Goal: Task Accomplishment & Management: Manage account settings

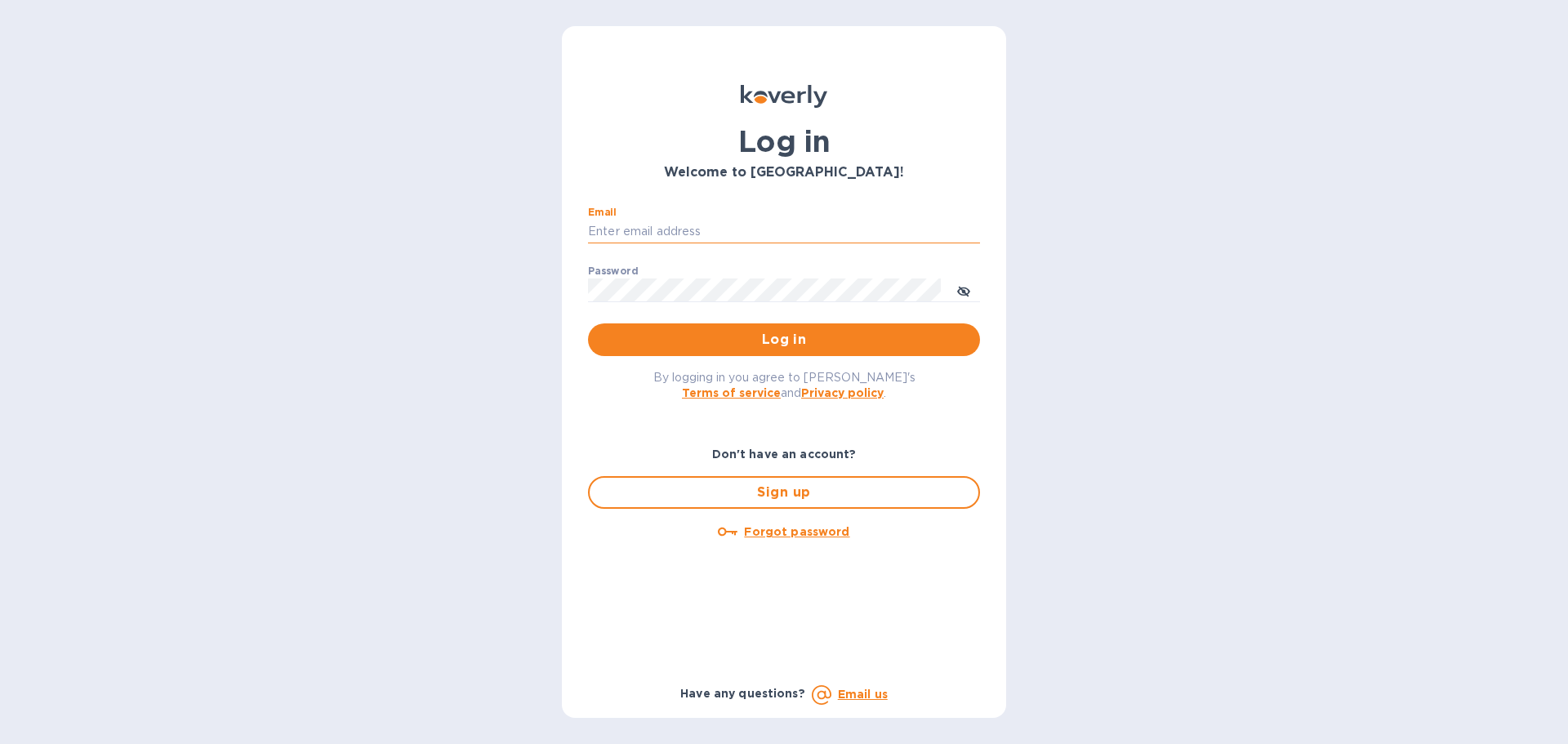
click at [761, 237] on input "Email" at bounding box center [784, 231] width 392 height 25
type input "aaalosangeles87@gmail.com"
click at [787, 337] on span "Log in" at bounding box center [784, 339] width 366 height 19
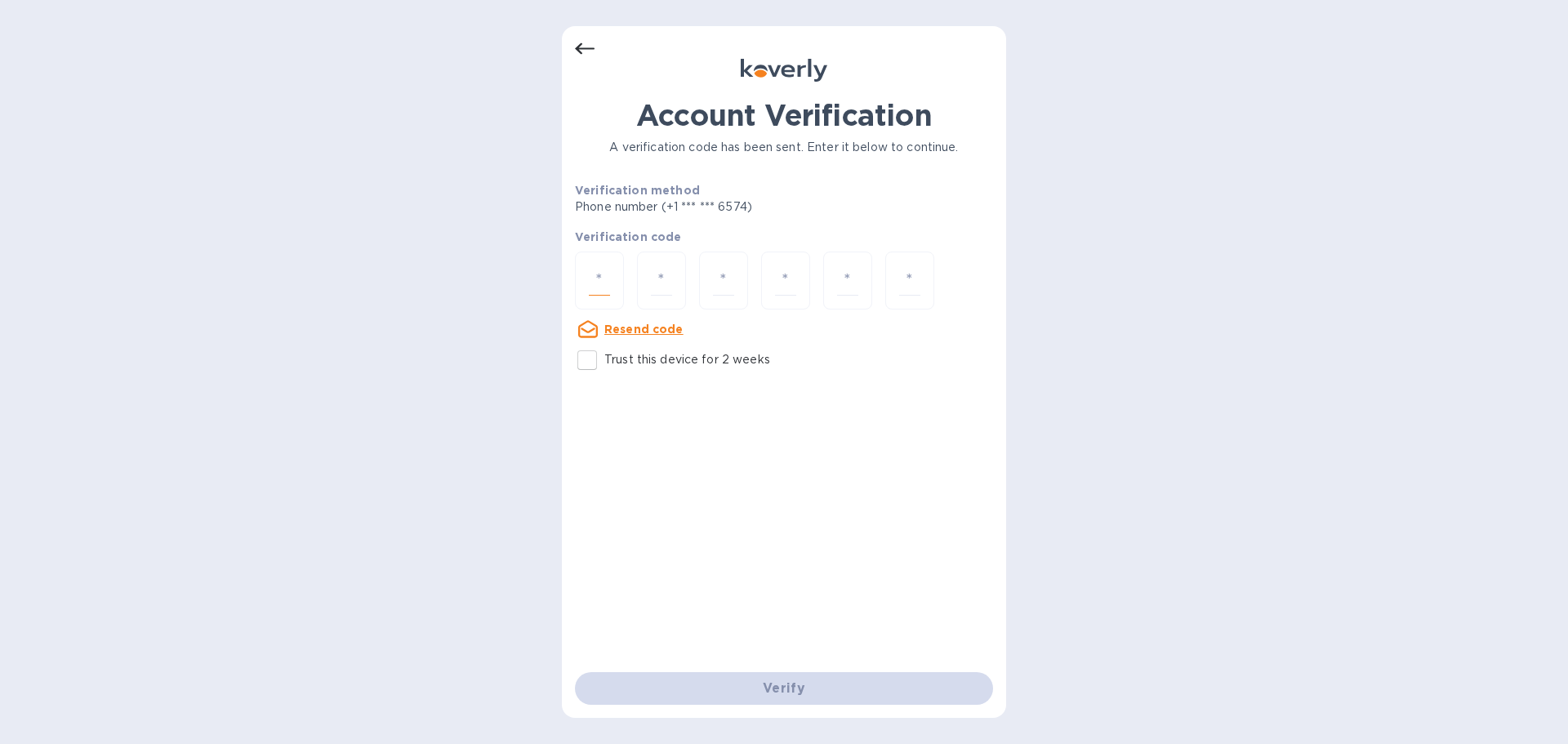
click at [603, 278] on input "number" at bounding box center [600, 280] width 21 height 30
type input "3"
type input "5"
type input "6"
type input "4"
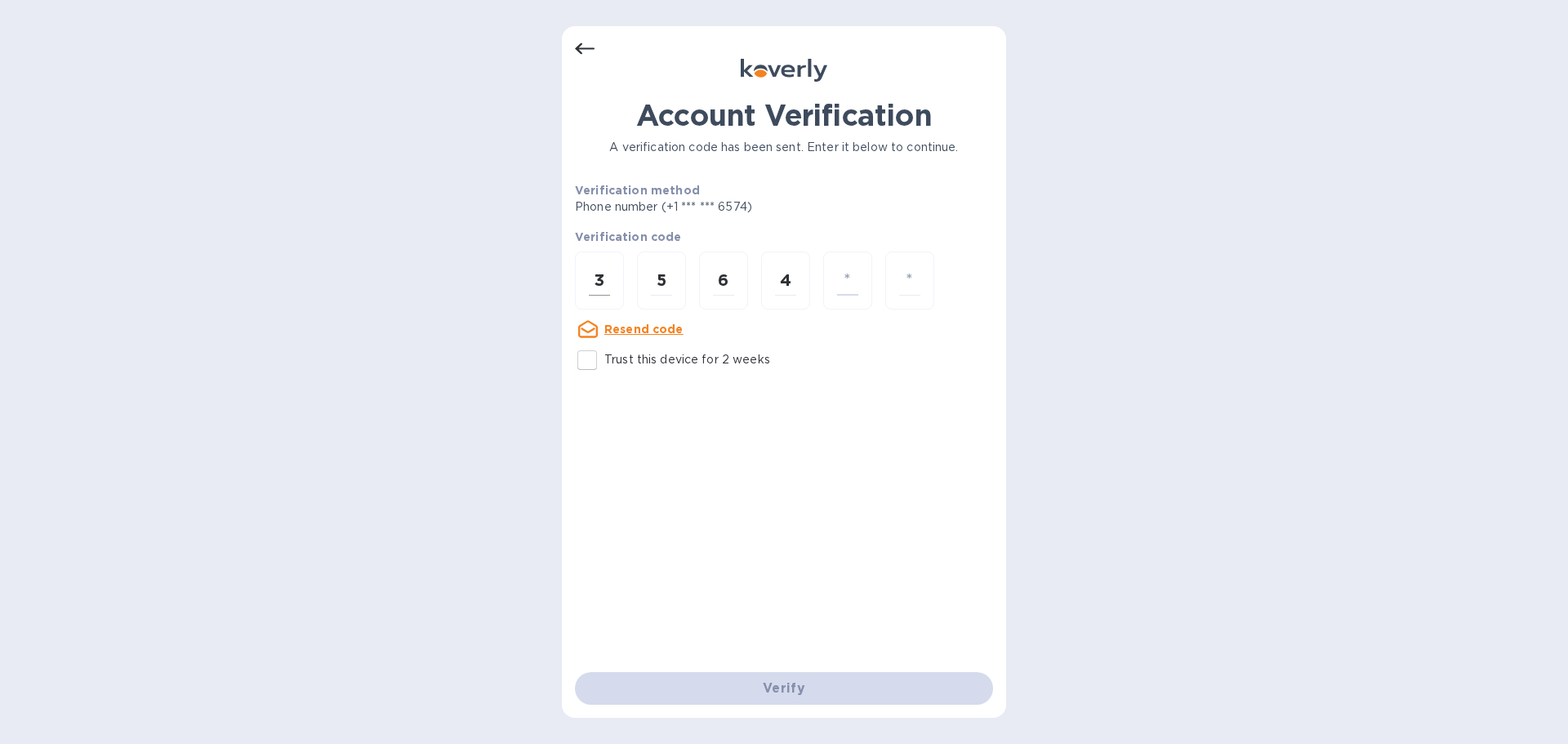
type input "2"
type input "5"
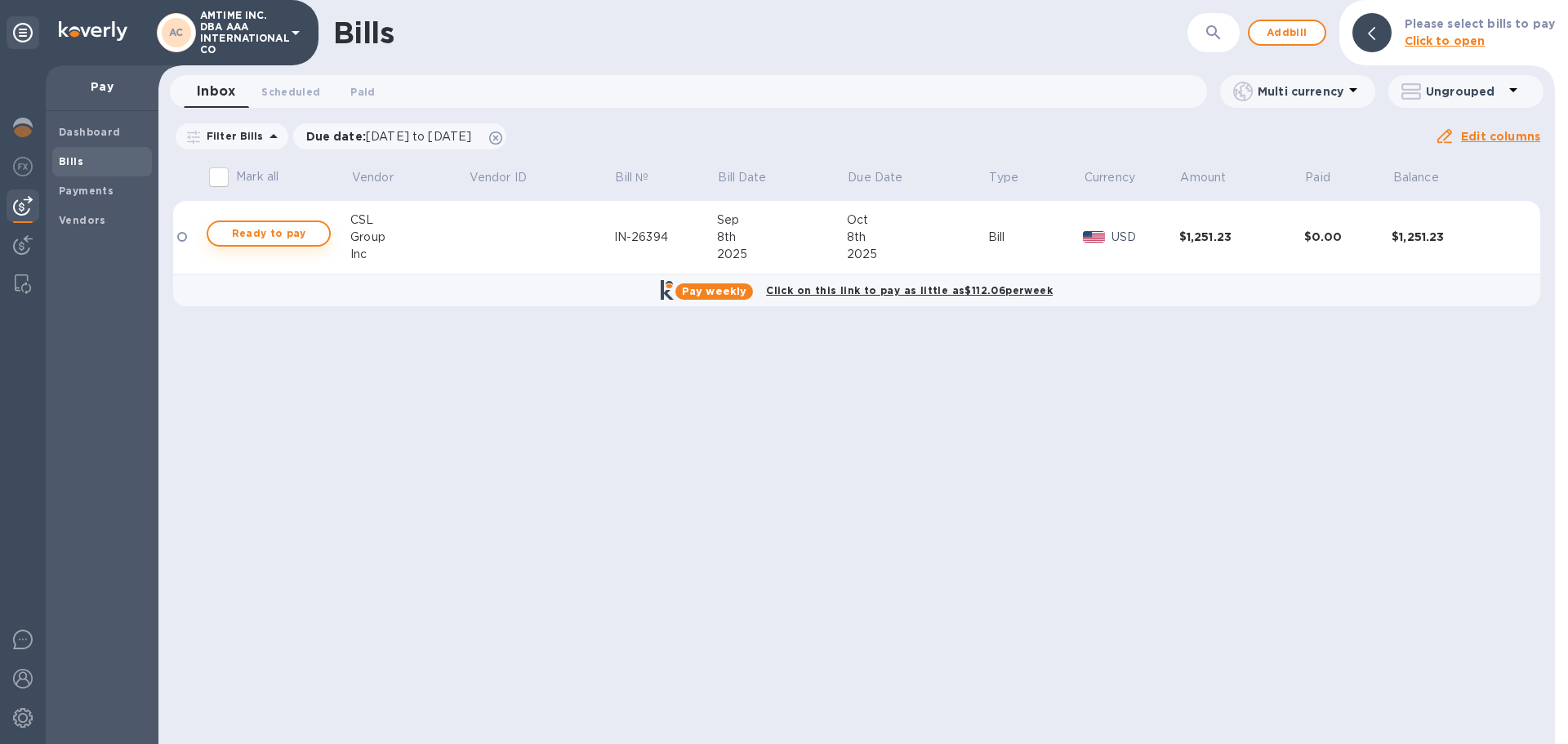
click at [285, 229] on span "Ready to pay" at bounding box center [268, 233] width 95 height 19
checkbox input "true"
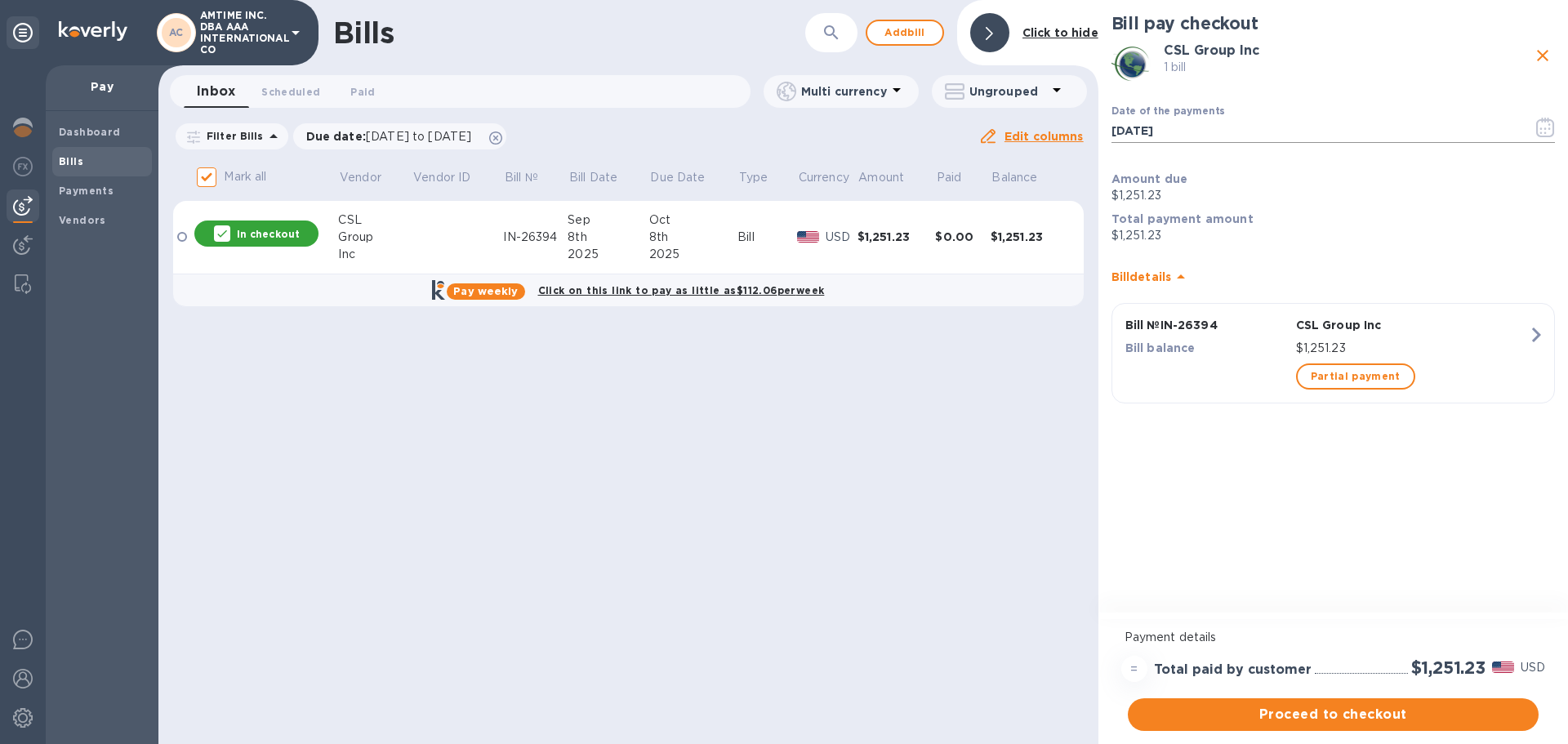
click at [1544, 122] on icon "button" at bounding box center [1546, 127] width 18 height 19
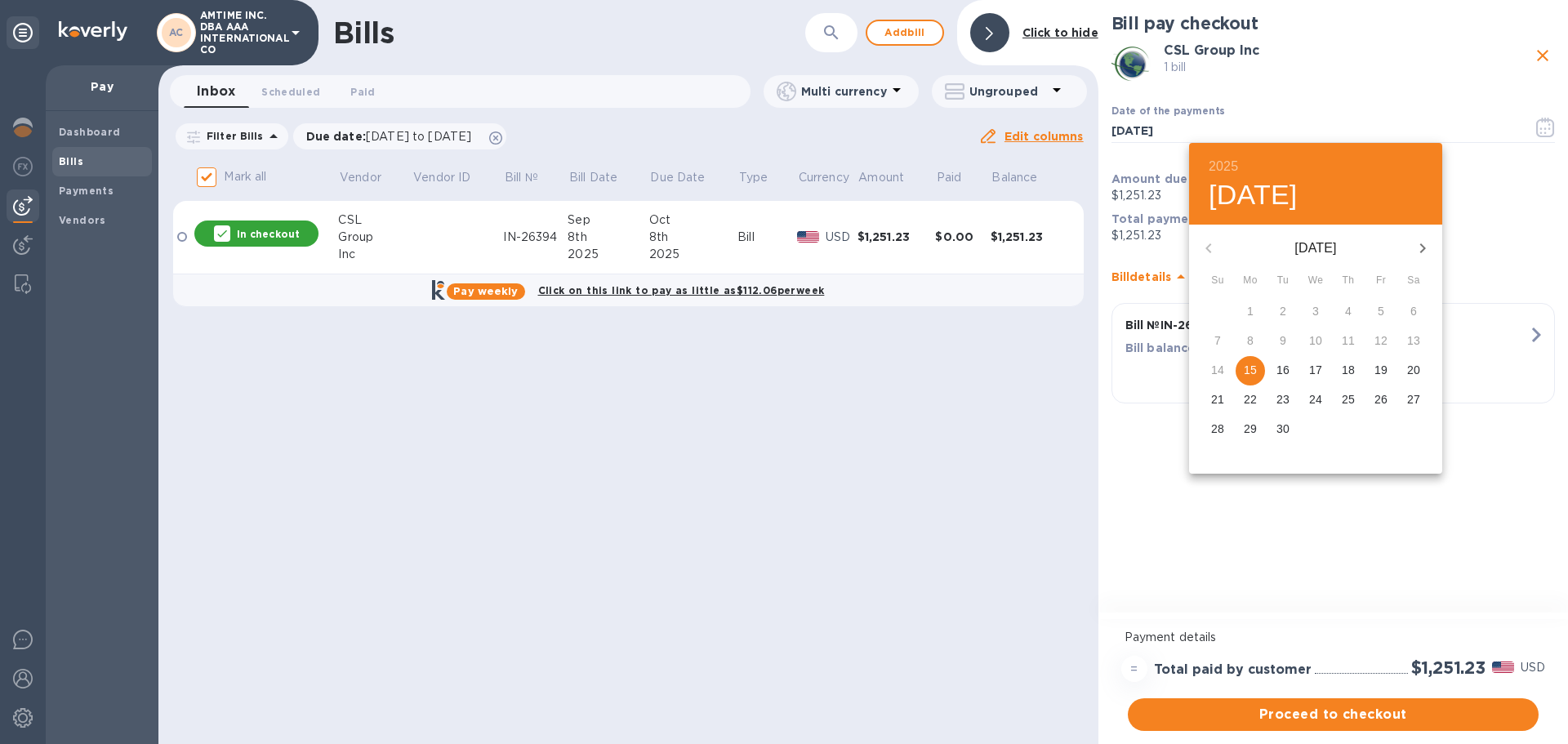
click at [1424, 247] on icon "button" at bounding box center [1423, 248] width 6 height 10
click at [1319, 338] on span "8" at bounding box center [1316, 340] width 30 height 17
type input "[DATE]"
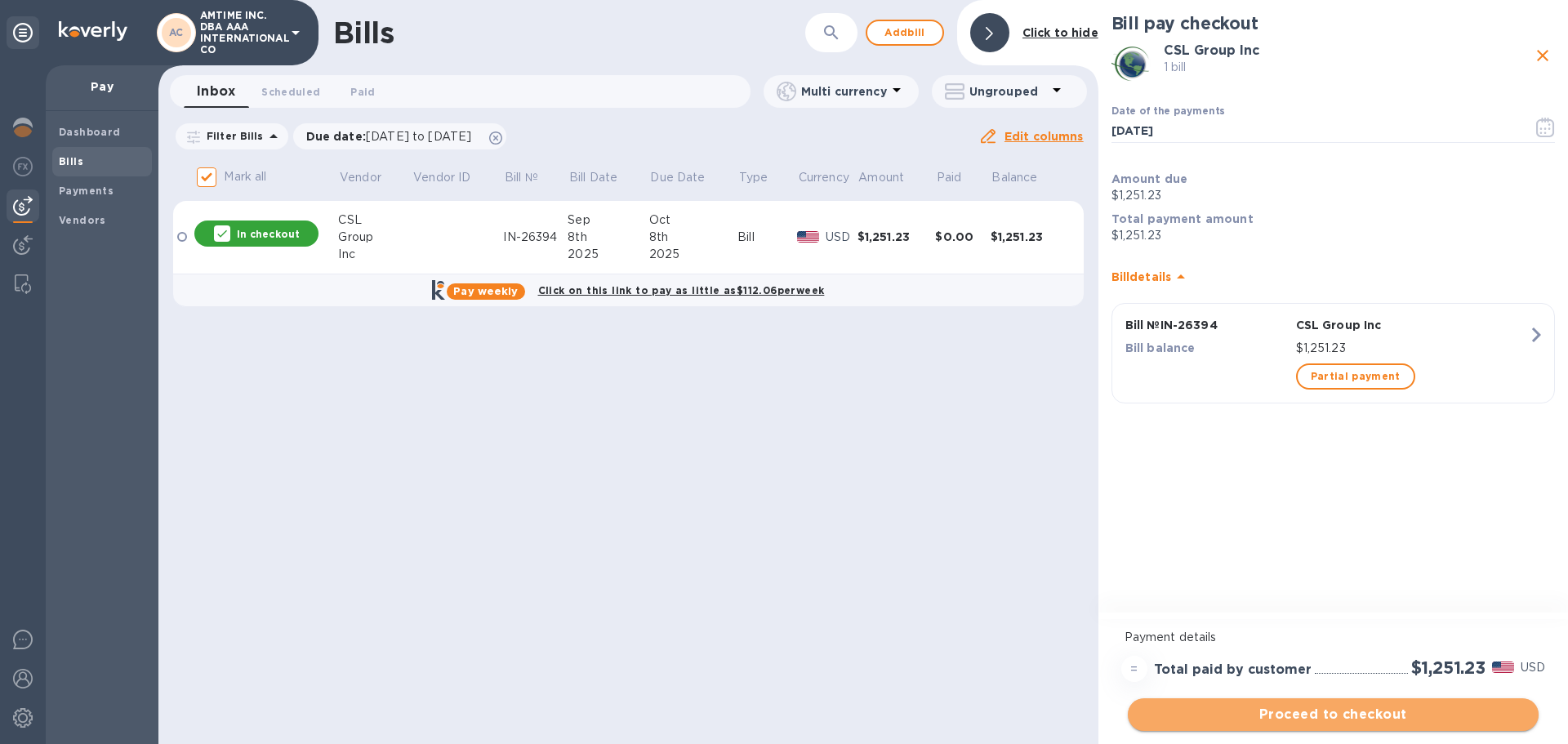
click at [1328, 710] on span "Proceed to checkout" at bounding box center [1333, 714] width 385 height 19
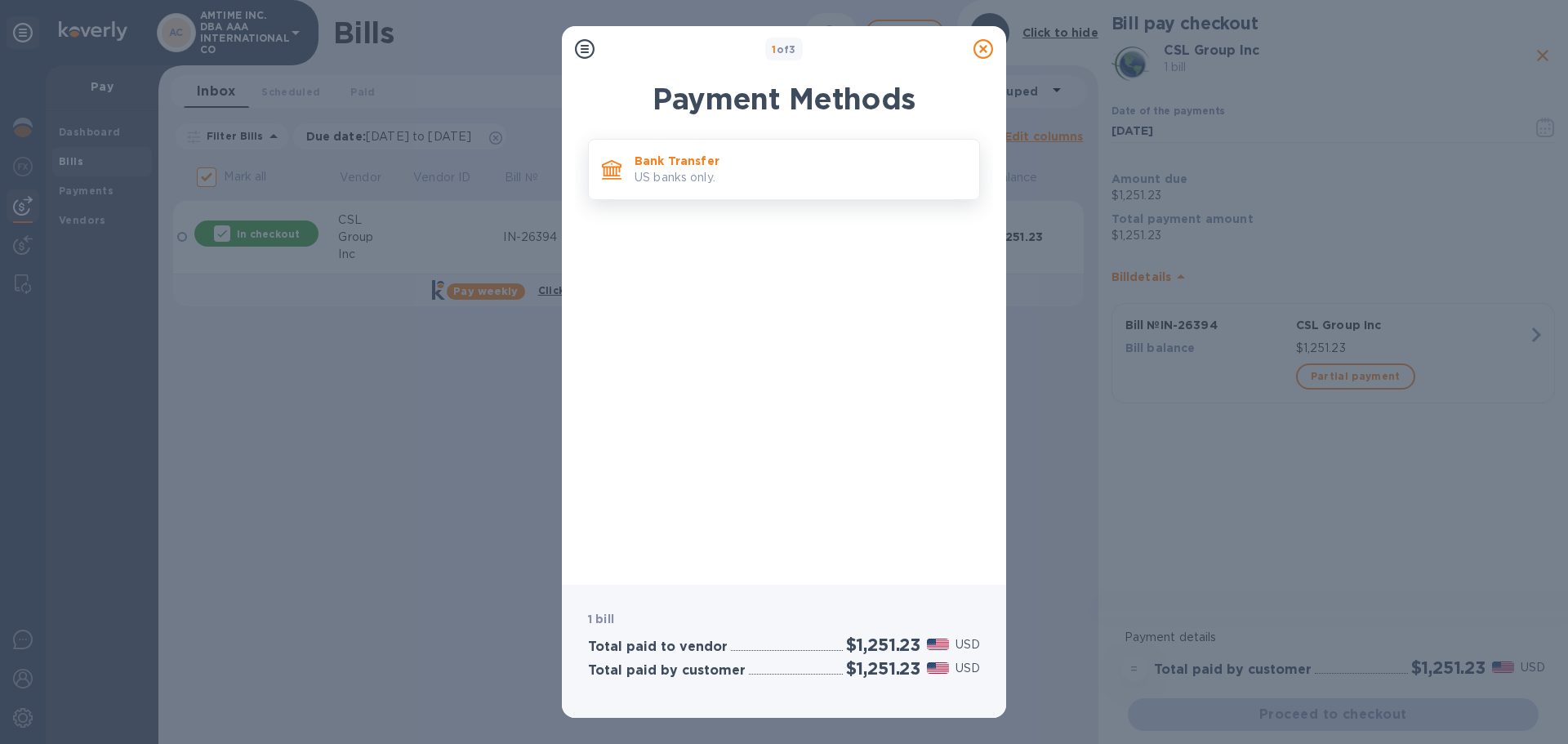
click at [691, 175] on p "US banks only." at bounding box center [801, 177] width 332 height 18
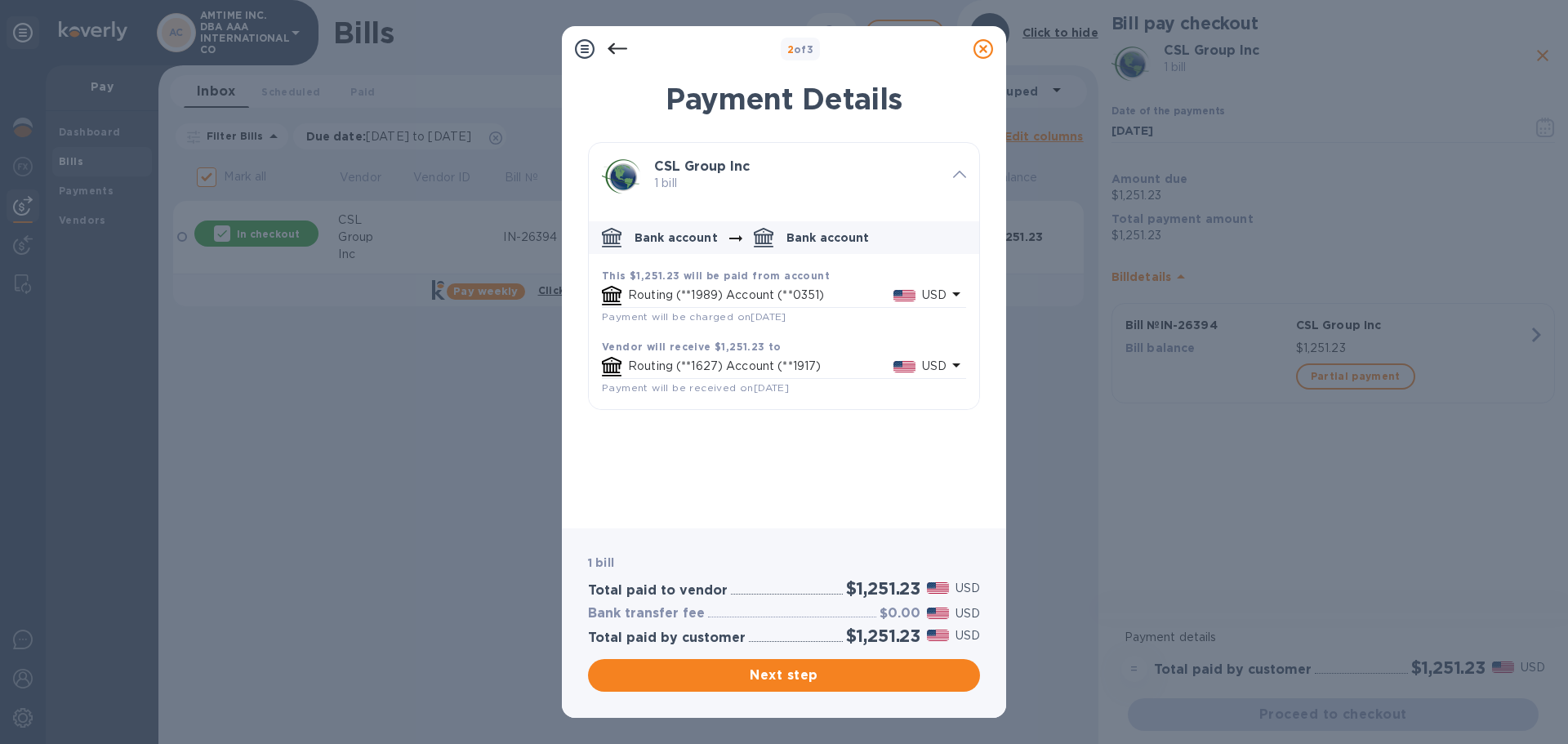
click at [748, 290] on p "Routing (**1989) Account (**0351)" at bounding box center [761, 295] width 266 height 18
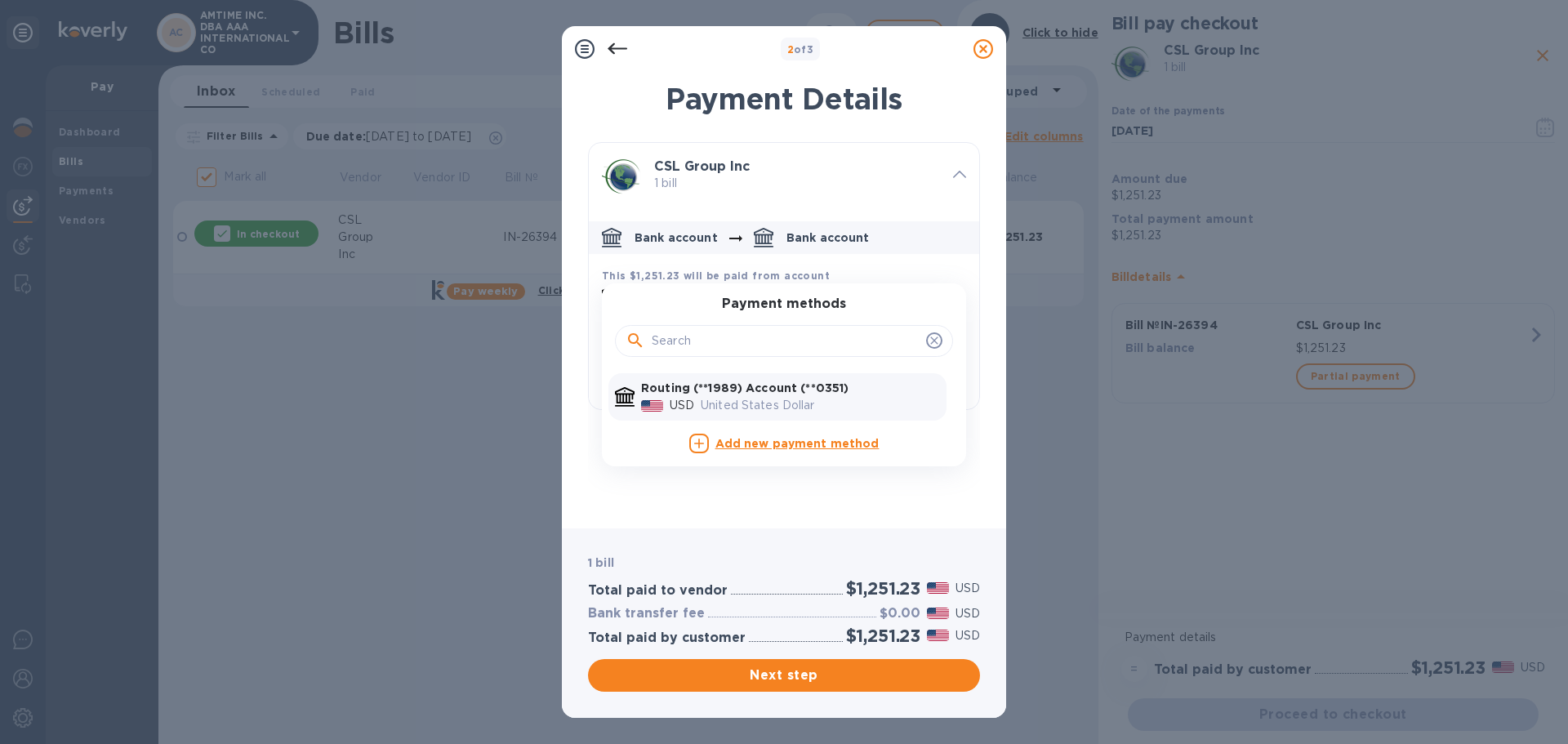
click at [932, 344] on icon "default-method" at bounding box center [934, 340] width 13 height 13
click at [937, 339] on icon "default-method" at bounding box center [934, 340] width 13 height 13
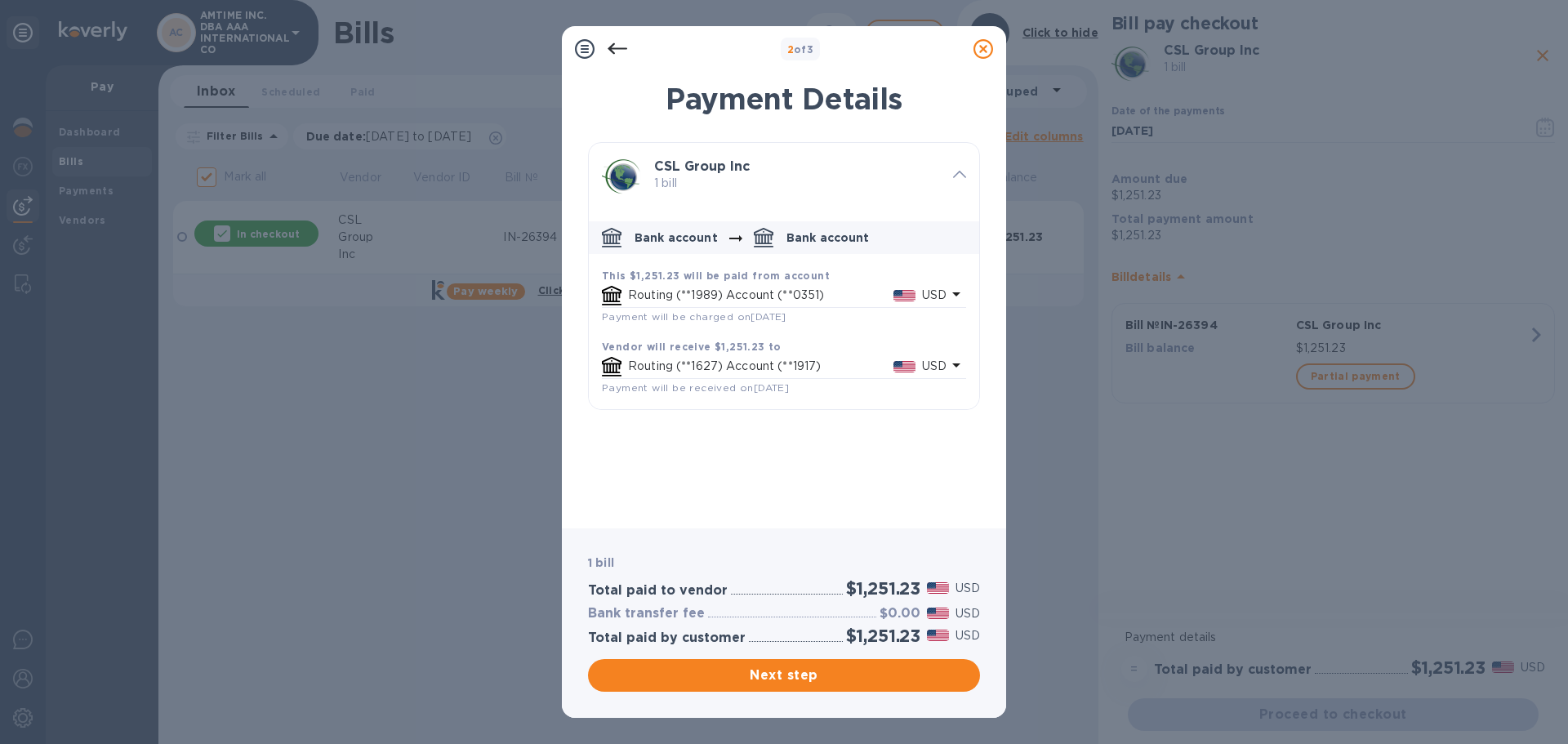
click at [837, 496] on div "CSL Group Inc 1 bill Bank account Bank account This $1,251.23 will be paid from…" at bounding box center [784, 328] width 392 height 373
click at [849, 672] on span "Next step" at bounding box center [784, 675] width 366 height 19
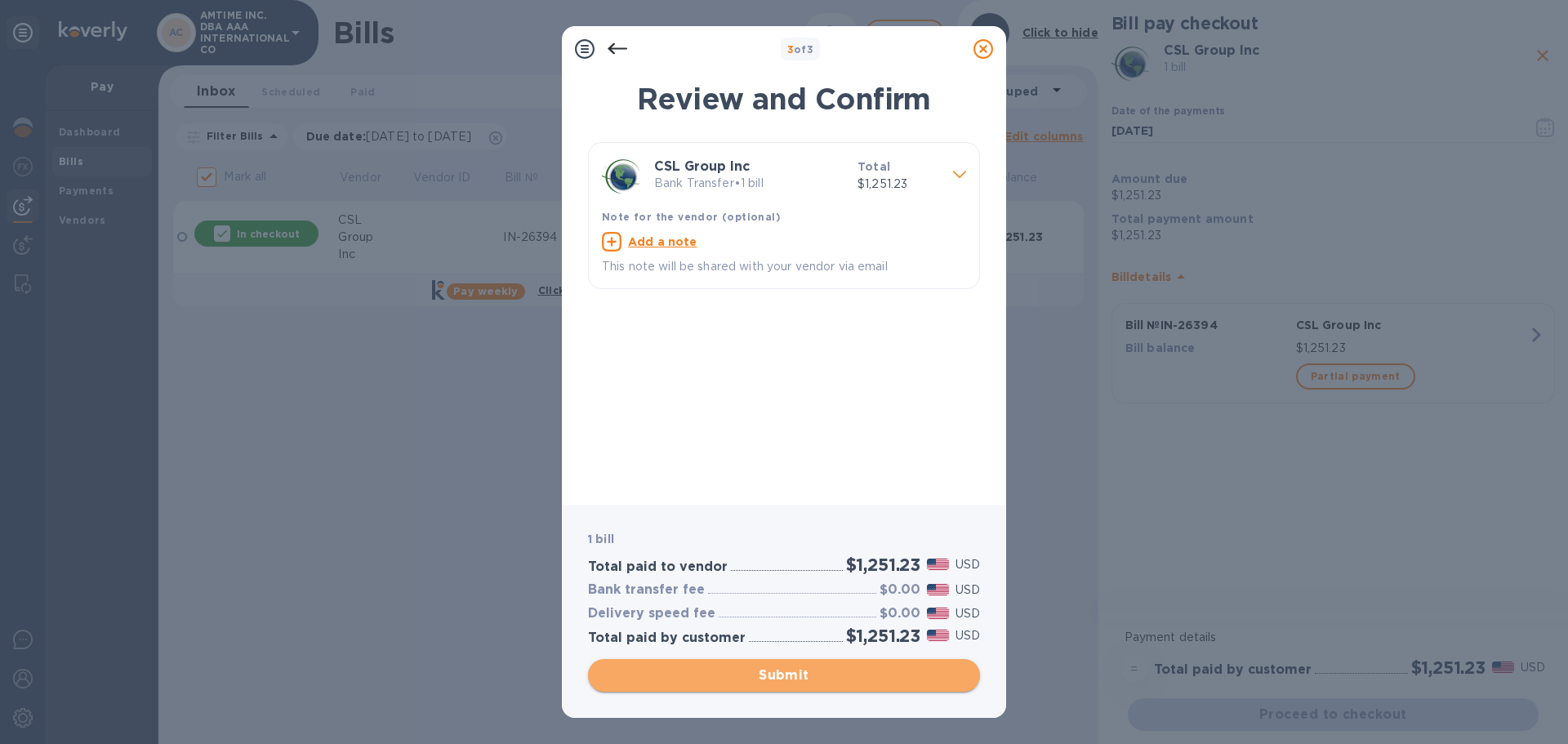
drag, startPoint x: 811, startPoint y: 665, endPoint x: 815, endPoint y: 376, distance: 289.0
click at [812, 665] on button "Submit" at bounding box center [784, 675] width 392 height 32
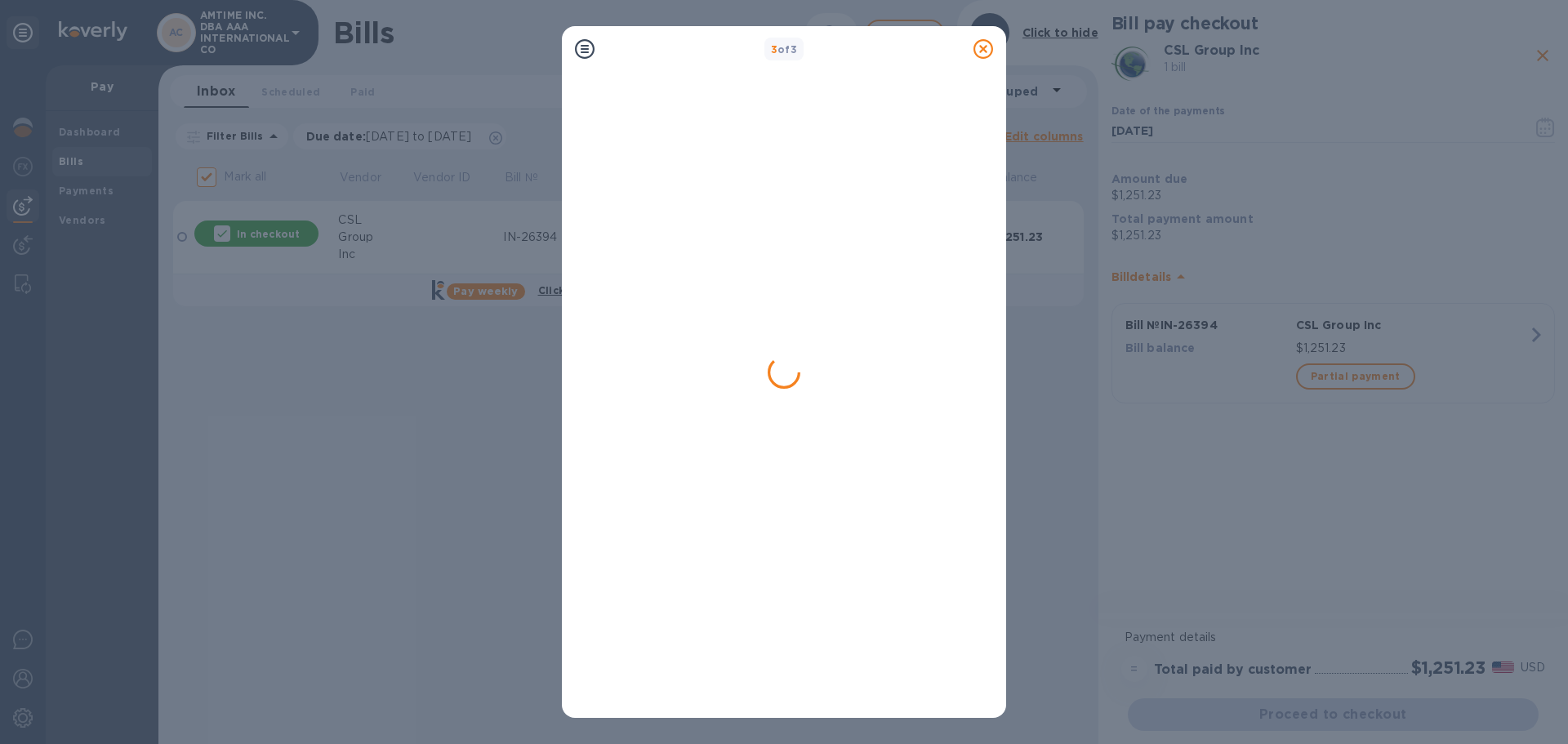
checkbox input "false"
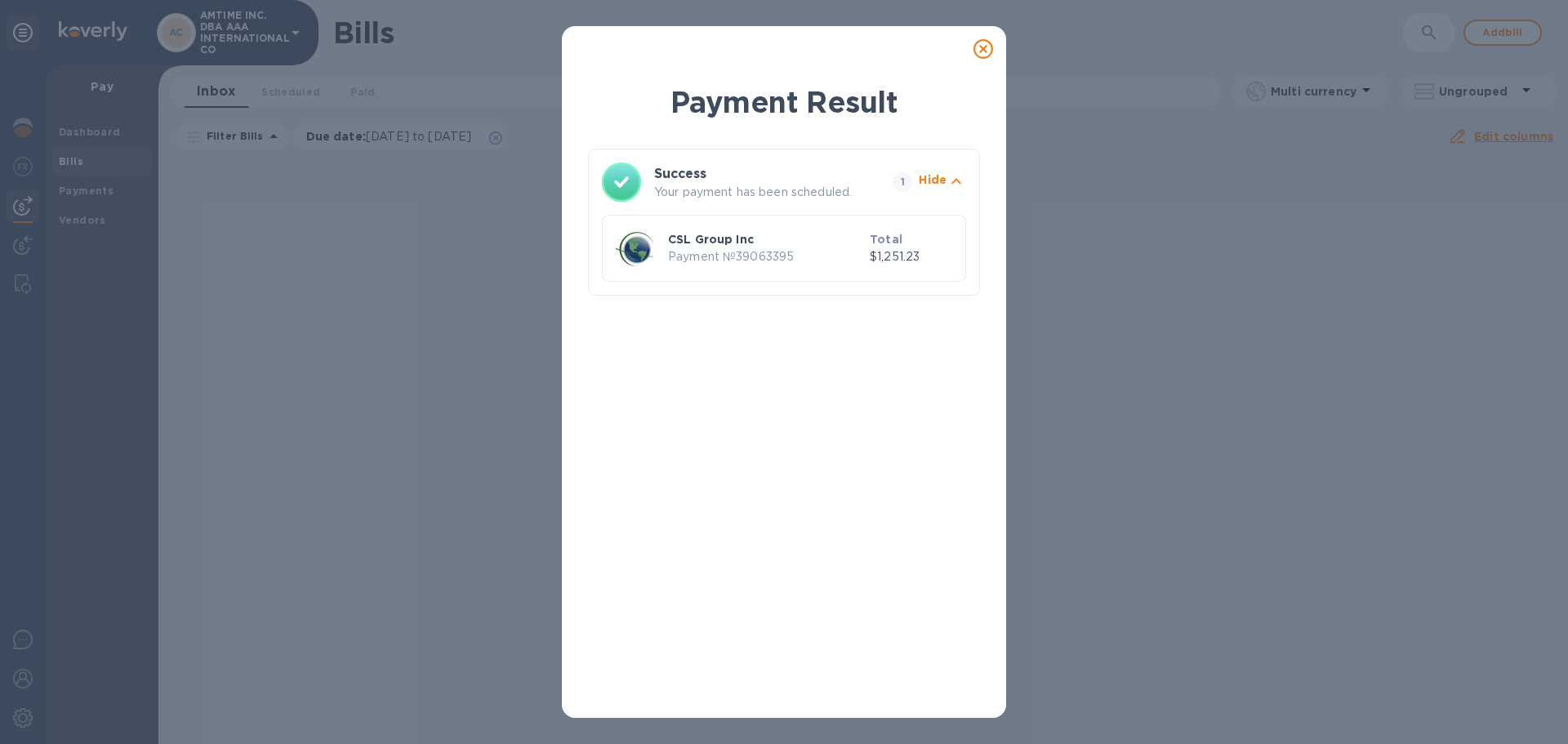
click at [982, 48] on icon at bounding box center [983, 49] width 19 height 19
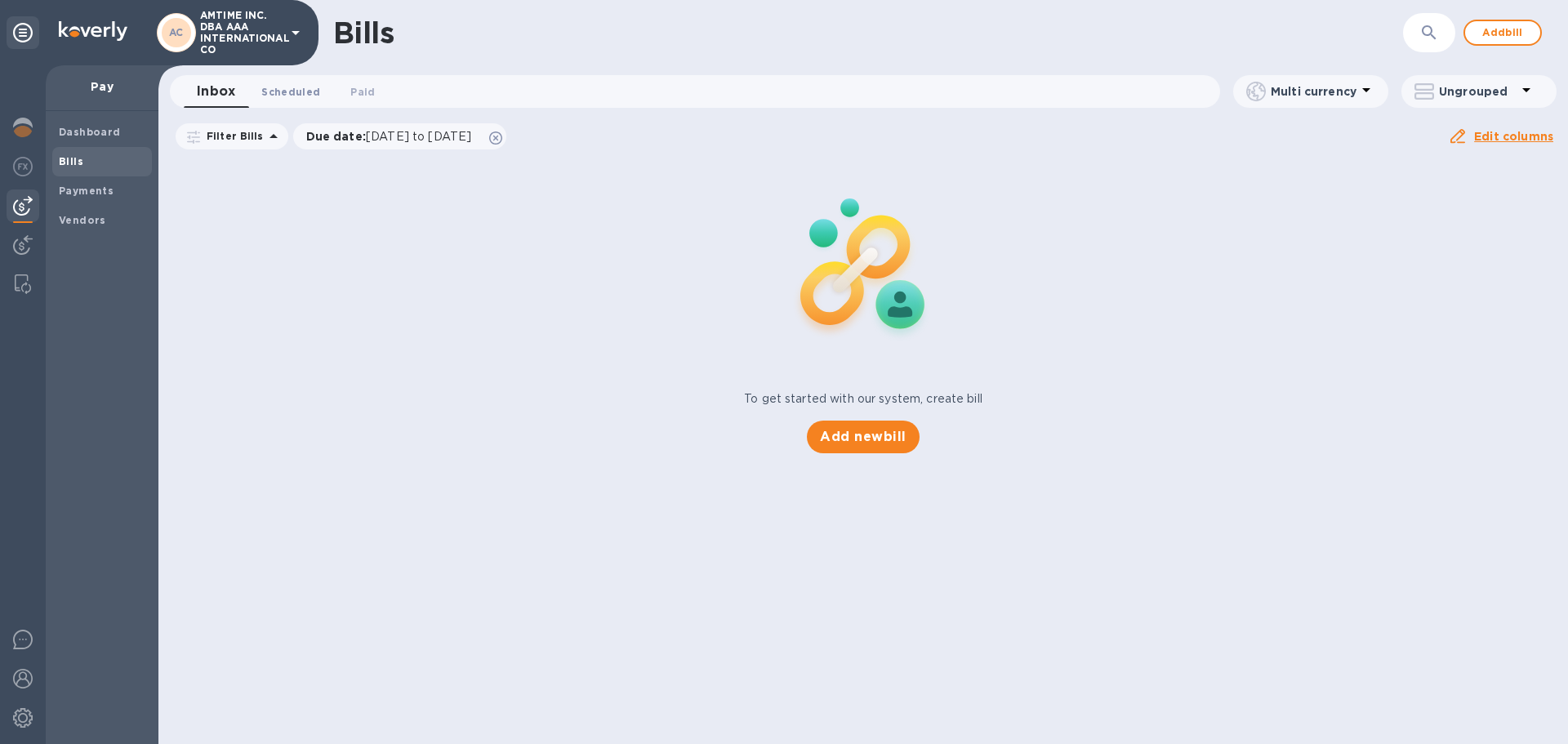
click at [289, 89] on span "Scheduled 0" at bounding box center [291, 91] width 59 height 18
